Goal: Book appointment/travel/reservation

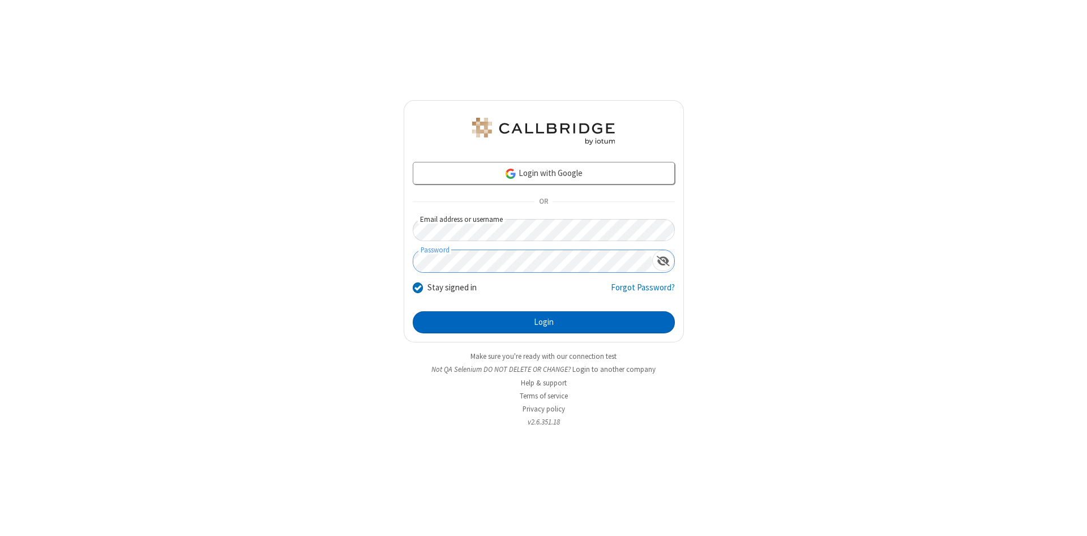
click at [544, 323] on button "Login" at bounding box center [544, 323] width 262 height 23
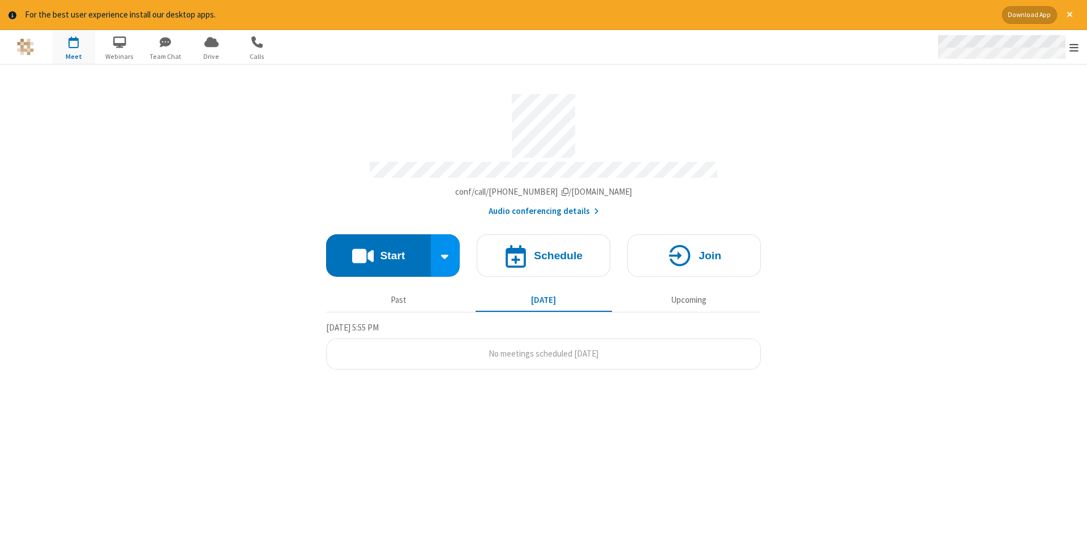
click at [1074, 48] on span "Open menu" at bounding box center [1074, 47] width 9 height 11
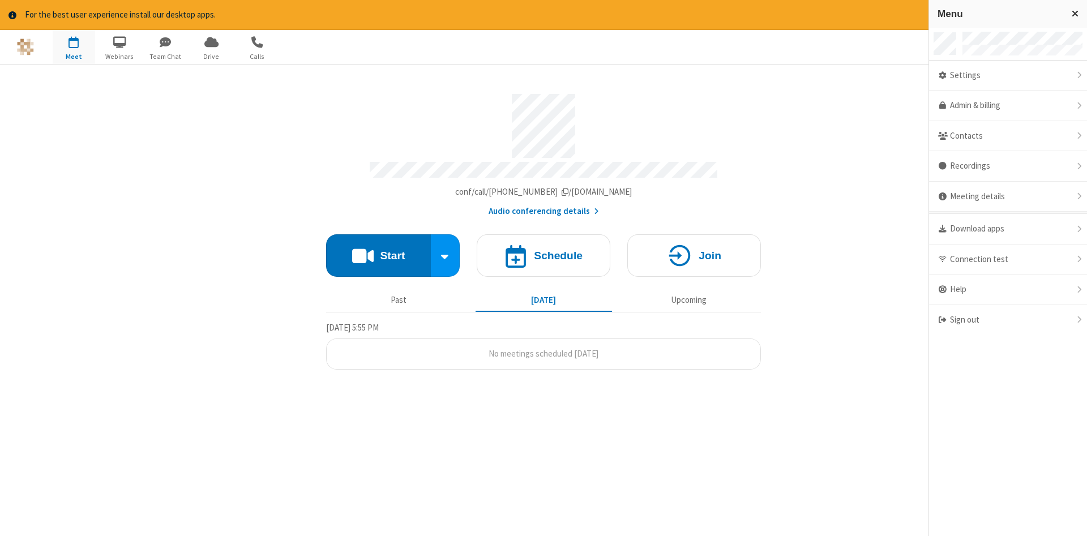
click at [74, 46] on span "button" at bounding box center [74, 41] width 42 height 19
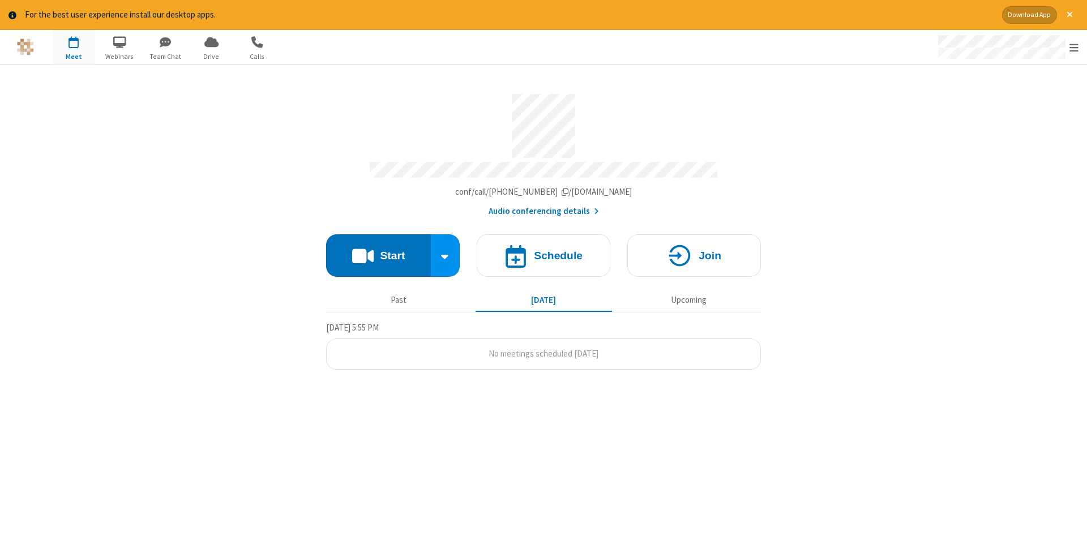
click at [74, 46] on span "button" at bounding box center [74, 41] width 42 height 19
click at [544, 251] on h4 "Schedule" at bounding box center [558, 255] width 49 height 11
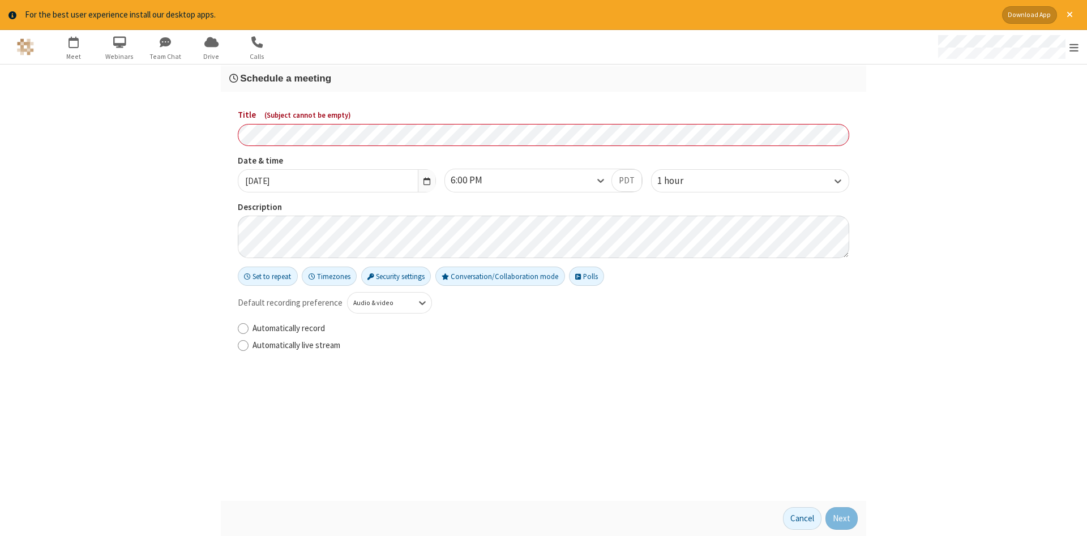
click at [544, 78] on h3 "Schedule a meeting" at bounding box center [543, 78] width 629 height 11
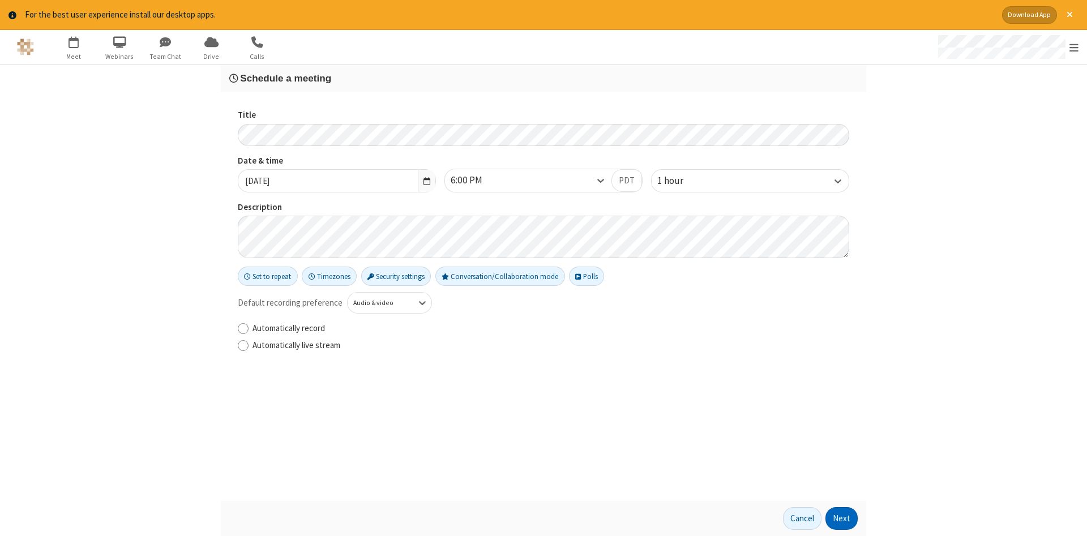
click at [842, 519] on button "Next" at bounding box center [842, 518] width 32 height 23
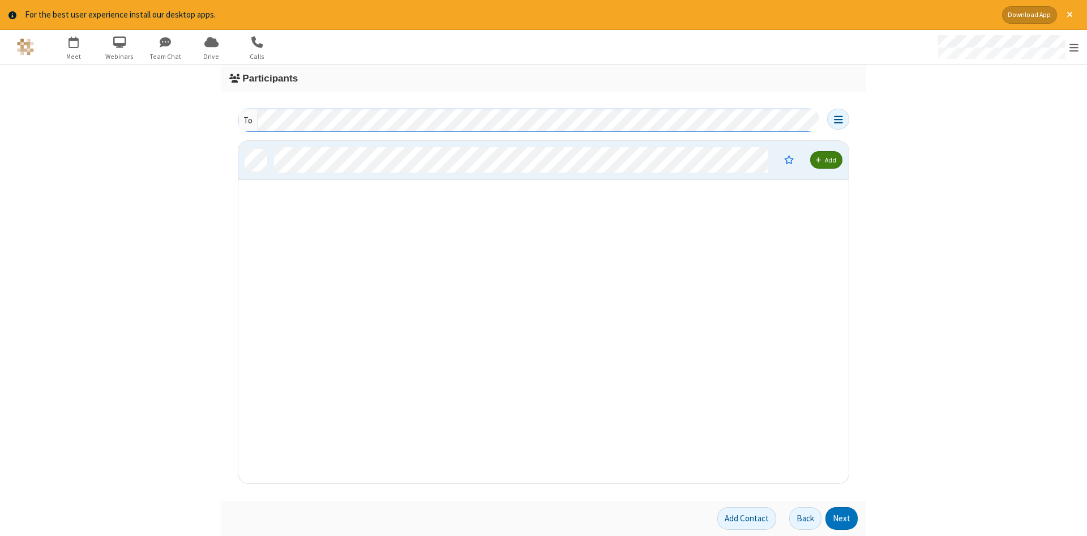
scroll to position [343, 611]
click at [842, 519] on button "Next" at bounding box center [842, 518] width 32 height 23
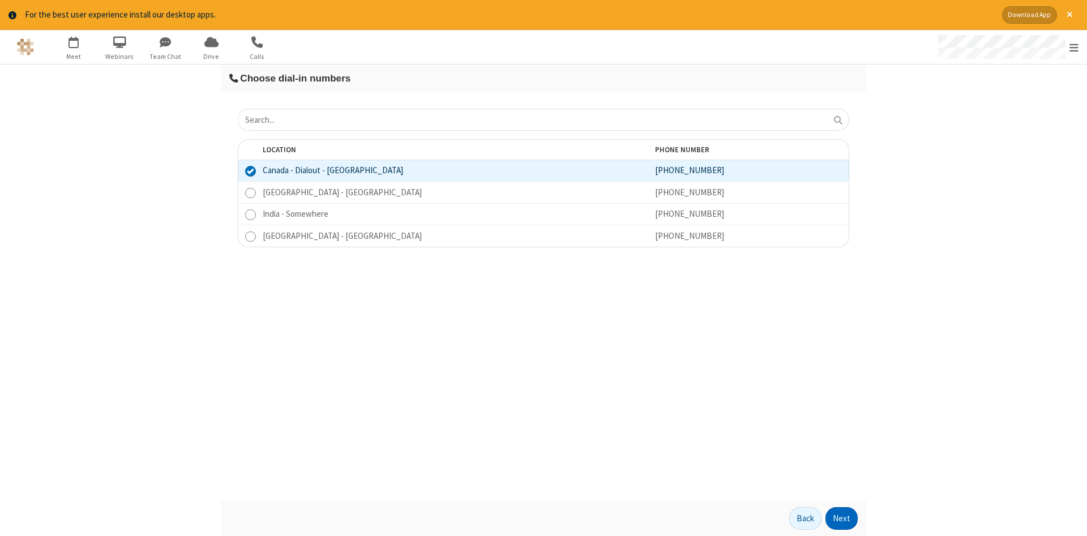
click at [842, 519] on button "Next" at bounding box center [842, 518] width 32 height 23
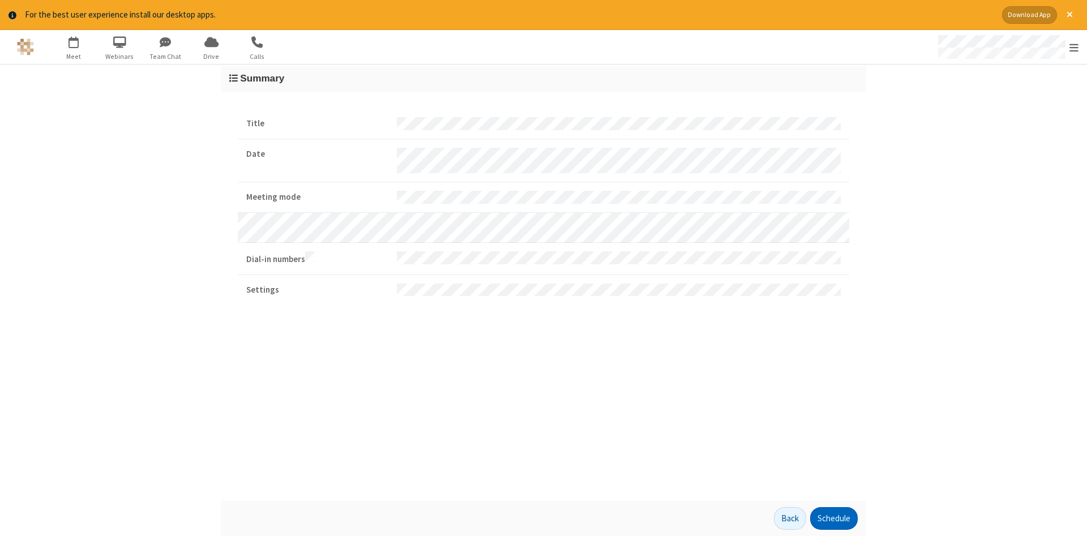
click at [834, 519] on button "Schedule" at bounding box center [834, 518] width 48 height 23
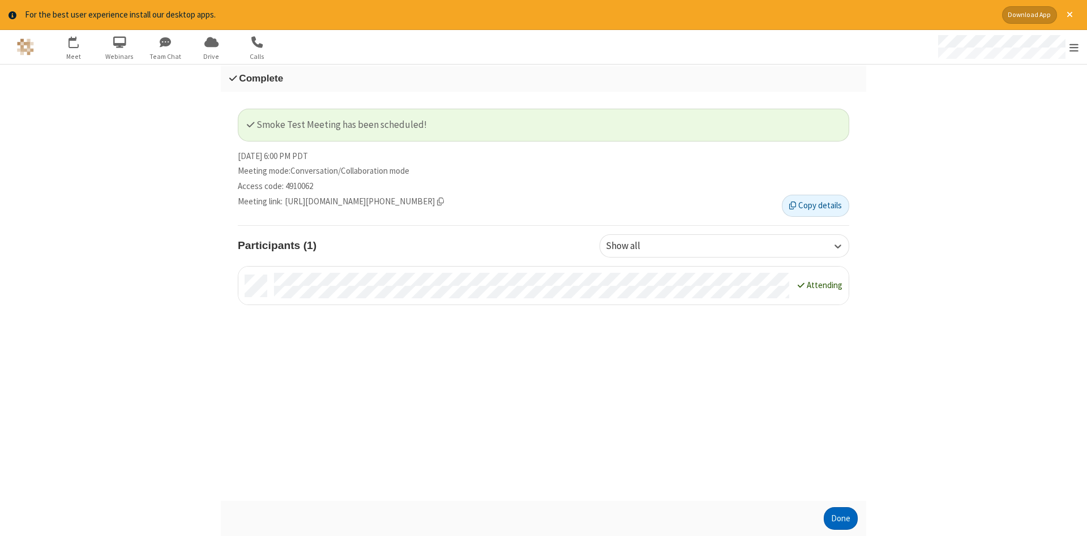
click at [841, 519] on button "Done" at bounding box center [841, 518] width 34 height 23
